Goal: Information Seeking & Learning: Learn about a topic

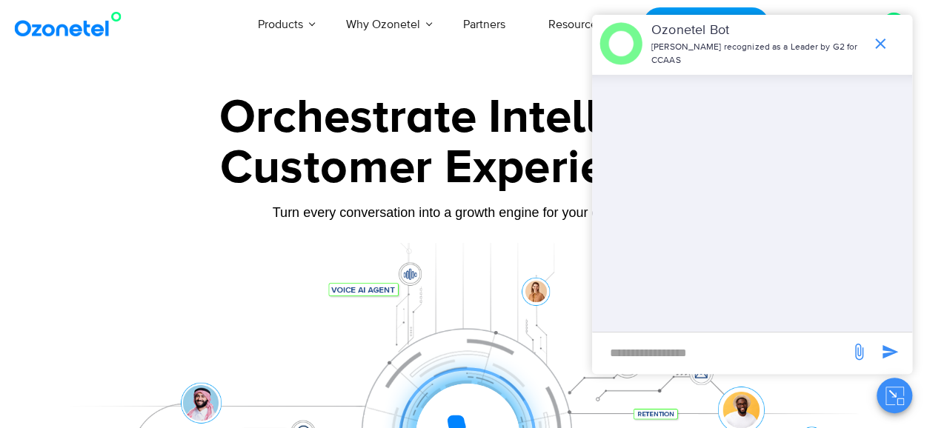
scroll to position [0, 73]
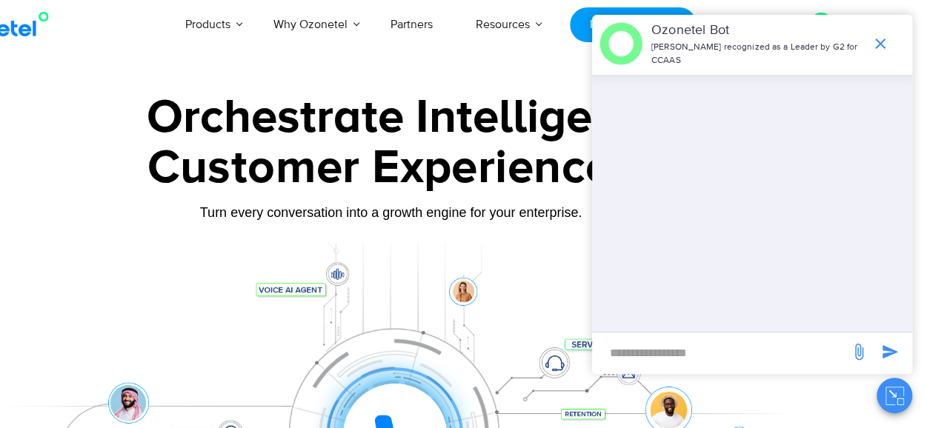
click at [130, 46] on div "Products AI & CX Voice AI Agents Agent Assist Voice of Customer Quality Audits …" at bounding box center [467, 24] width 754 height 49
click at [883, 41] on icon "end chat or minimize" at bounding box center [880, 44] width 10 height 10
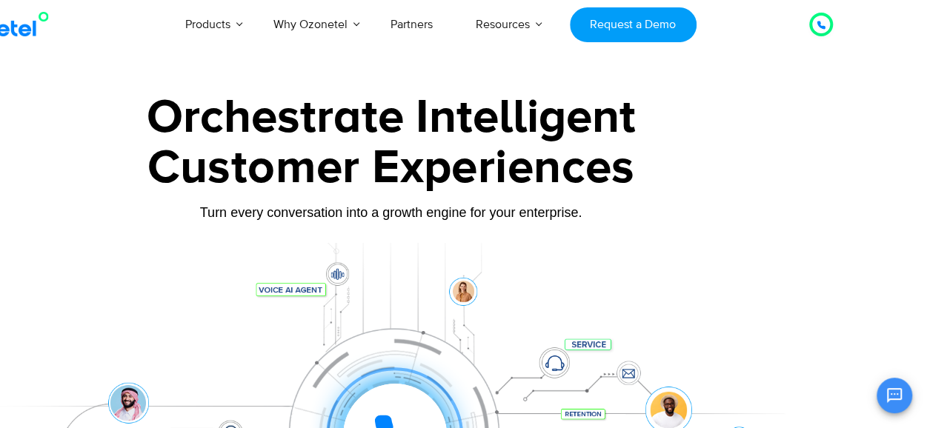
click at [283, 182] on div "Customer Experiences" at bounding box center [391, 168] width 823 height 71
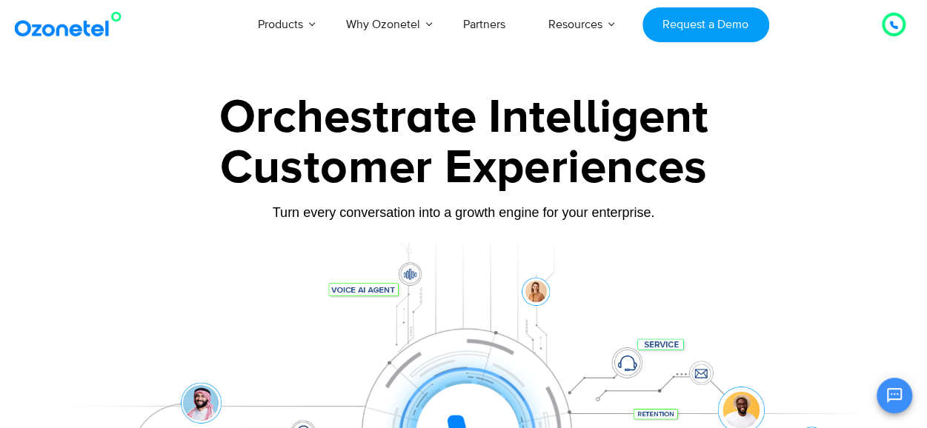
click at [82, 33] on img at bounding box center [71, 24] width 120 height 27
click at [253, 116] on div "Orchestrate Intelligent" at bounding box center [464, 117] width 823 height 47
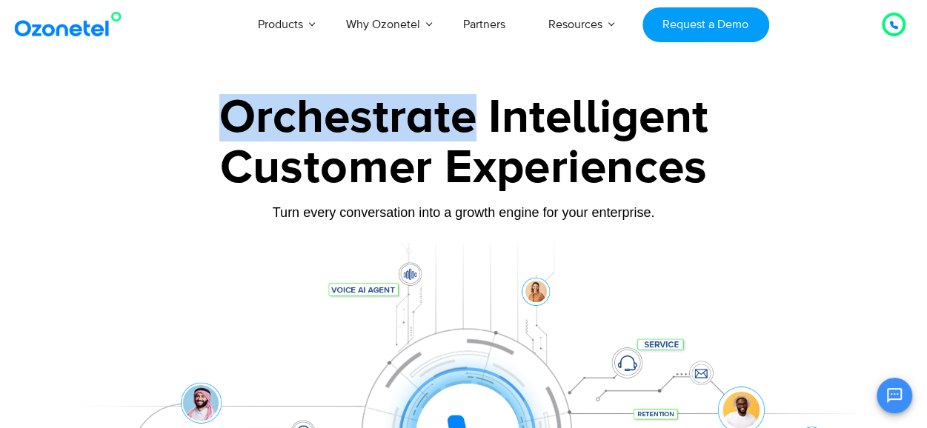
click at [253, 116] on div "Orchestrate Intelligent" at bounding box center [464, 117] width 823 height 47
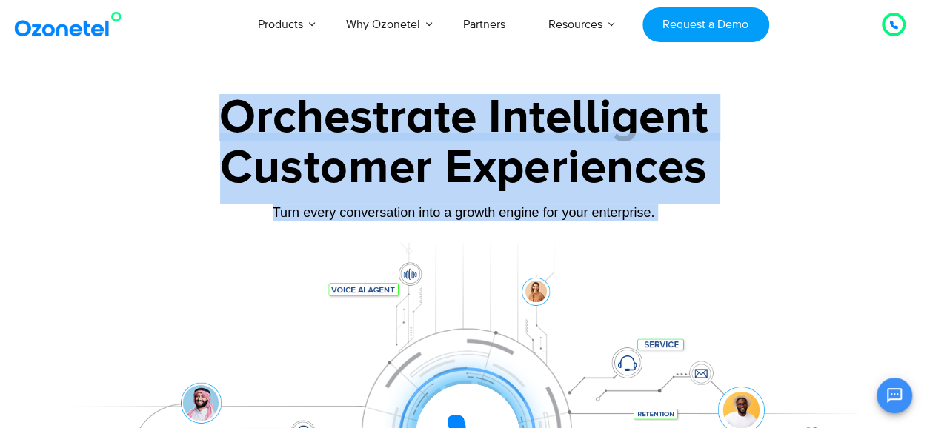
drag, startPoint x: 253, startPoint y: 116, endPoint x: 232, endPoint y: 294, distance: 179.2
click at [232, 294] on div "Orchestrate Intelligent Customer Experiences Turn every conversation into a gro…" at bounding box center [464, 339] width 823 height 490
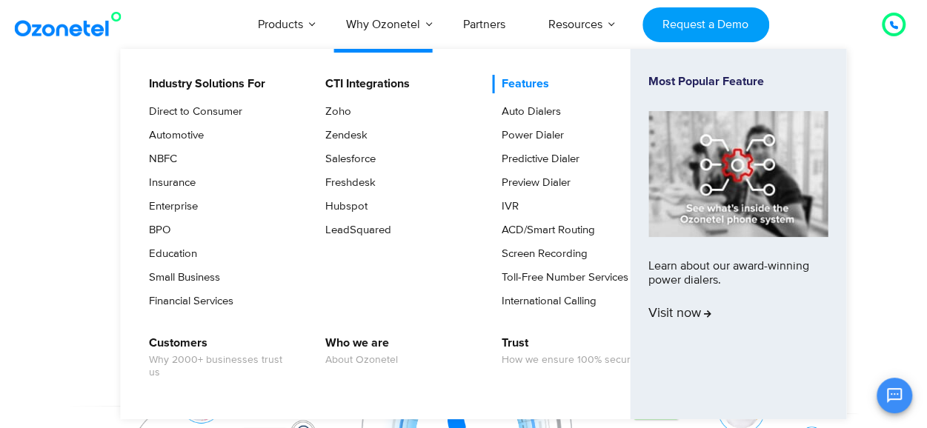
click at [503, 89] on link "Features" at bounding box center [521, 84] width 59 height 19
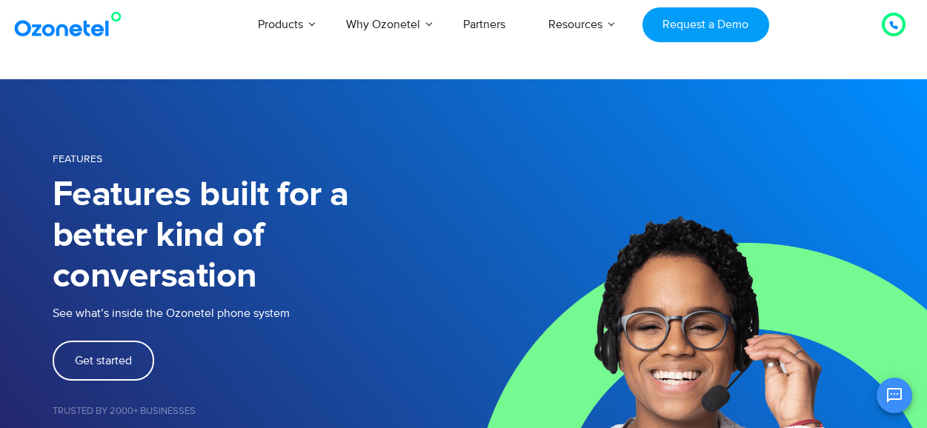
click at [113, 196] on h1 "Features built for a better kind of conversation" at bounding box center [258, 236] width 411 height 122
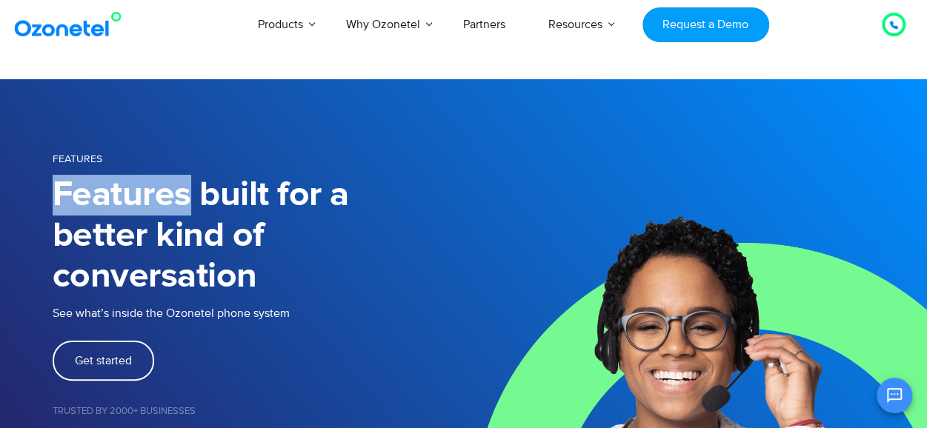
drag, startPoint x: 0, startPoint y: 0, endPoint x: 113, endPoint y: 196, distance: 226.8
click at [113, 196] on h1 "Features built for a better kind of conversation" at bounding box center [258, 236] width 411 height 122
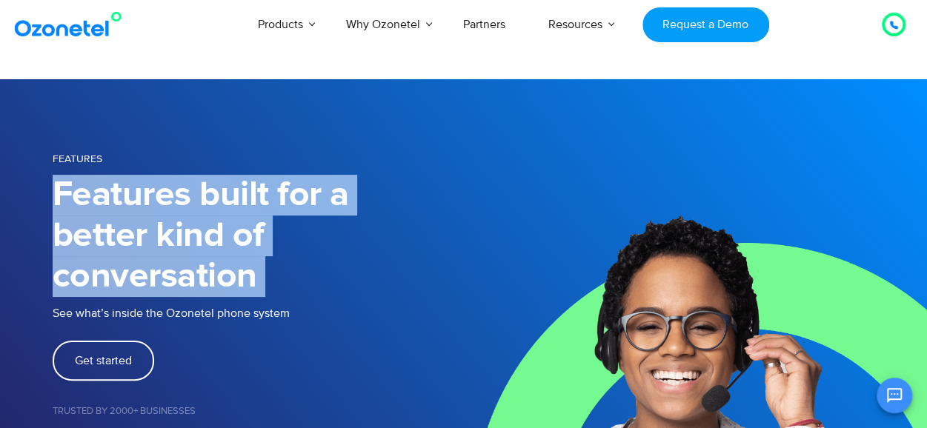
click at [113, 196] on h1 "Features built for a better kind of conversation" at bounding box center [258, 236] width 411 height 122
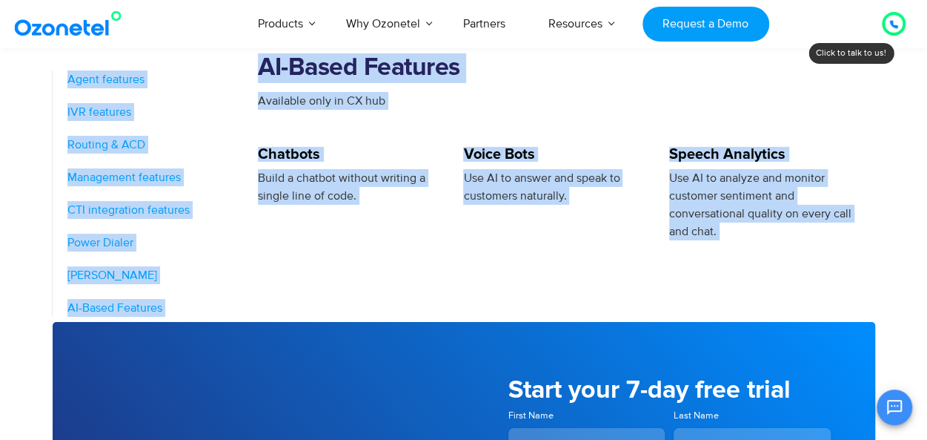
scroll to position [2730, 0]
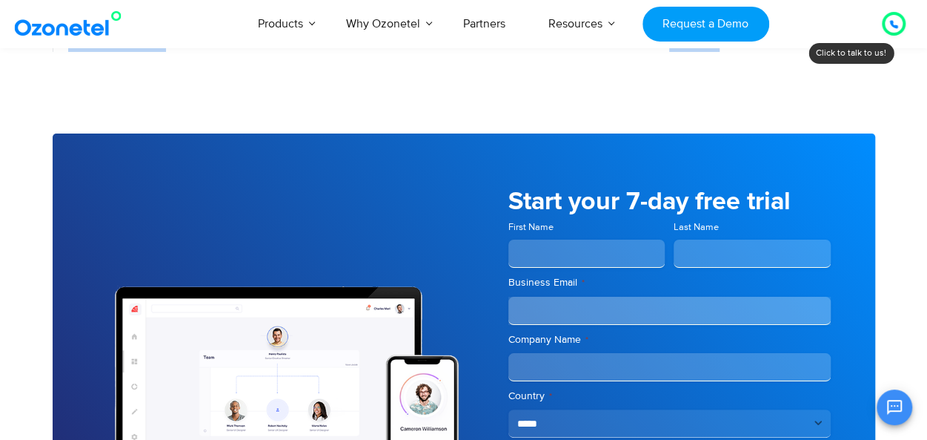
drag, startPoint x: 113, startPoint y: 196, endPoint x: 766, endPoint y: 105, distance: 659.4
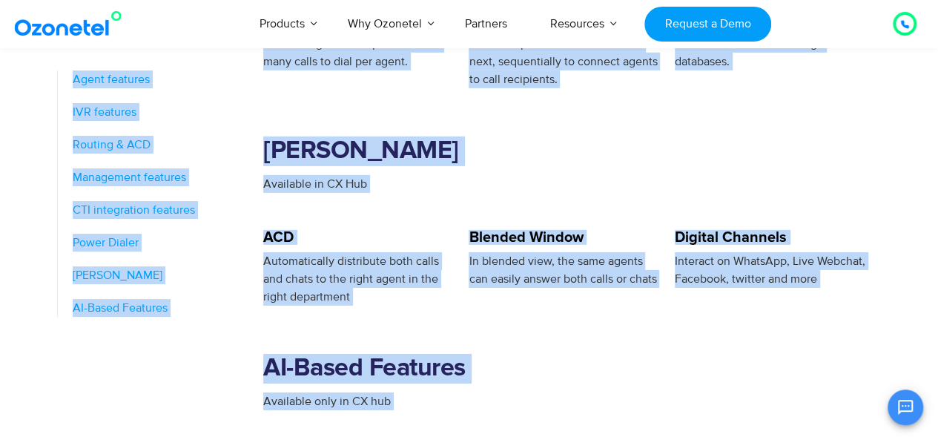
scroll to position [2235, 0]
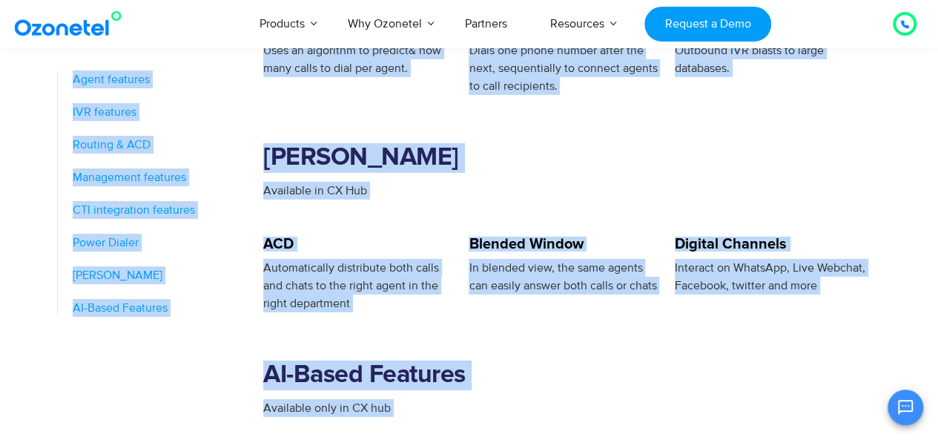
click at [637, 143] on h2 "[PERSON_NAME]" at bounding box center [571, 158] width 617 height 30
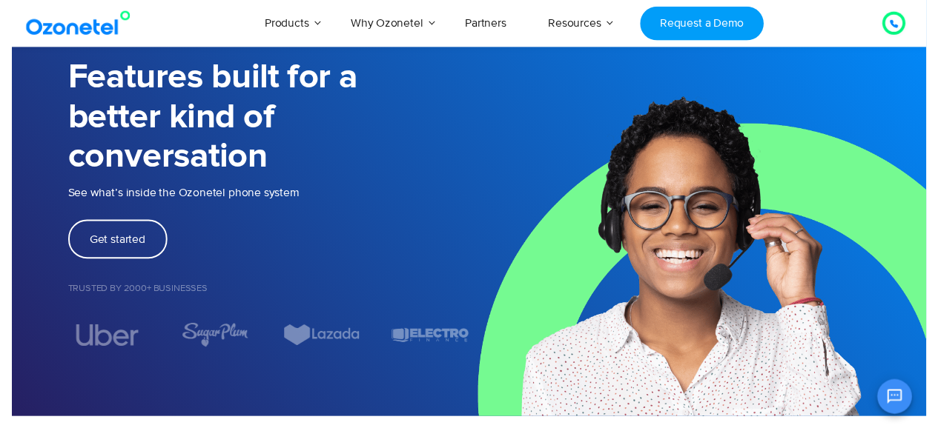
scroll to position [0, 0]
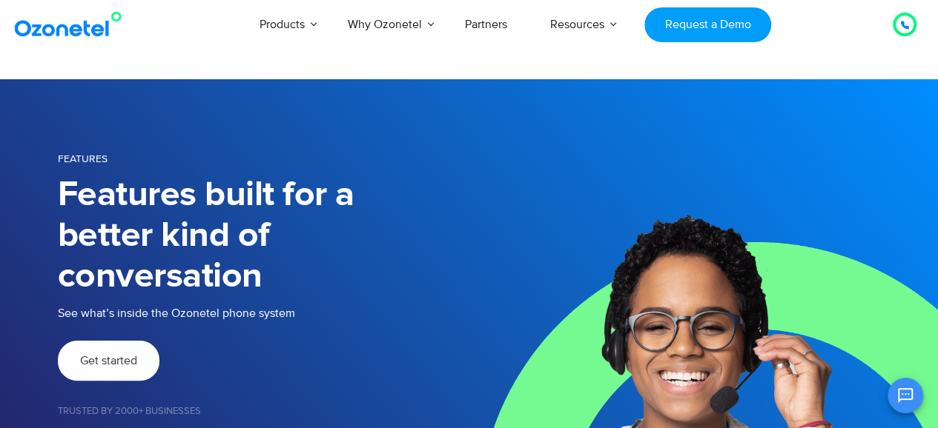
click at [134, 355] on span "Get started" at bounding box center [108, 361] width 57 height 12
